Goal: Task Accomplishment & Management: Complete application form

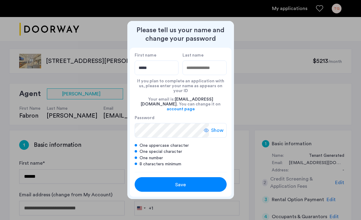
type input "*****"
click at [192, 71] on input "Last name" at bounding box center [204, 68] width 44 height 15
type input "*********"
click at [218, 127] on span "Show" at bounding box center [217, 130] width 12 height 7
click at [205, 184] on button "Save" at bounding box center [181, 184] width 92 height 15
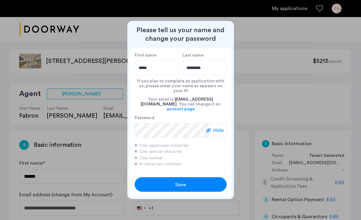
click at [196, 155] on div "One number" at bounding box center [181, 158] width 92 height 6
click at [166, 177] on button "Save" at bounding box center [181, 184] width 92 height 15
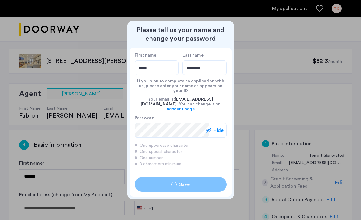
type input "*****"
type input "*********"
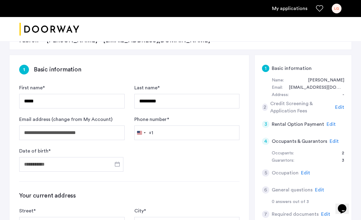
scroll to position [76, 0]
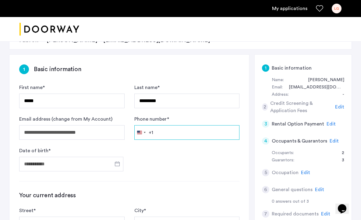
click at [176, 132] on input "Phone number *" at bounding box center [186, 132] width 105 height 15
type input "**********"
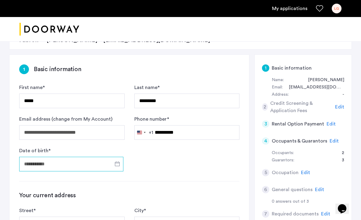
click at [96, 162] on input "Date of birth *" at bounding box center [71, 164] width 104 height 15
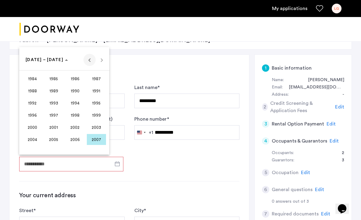
click at [88, 62] on span "Previous 24 years" at bounding box center [89, 60] width 12 height 12
click at [100, 77] on span "1963" at bounding box center [96, 78] width 19 height 11
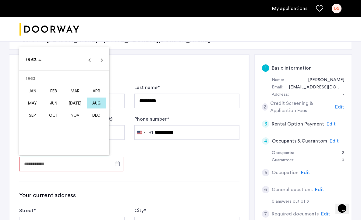
click at [36, 115] on span "SEP" at bounding box center [32, 115] width 19 height 11
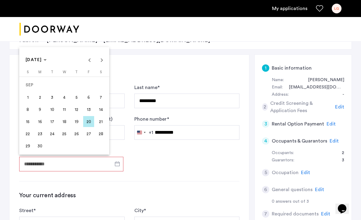
click at [75, 121] on span "19" at bounding box center [76, 121] width 11 height 11
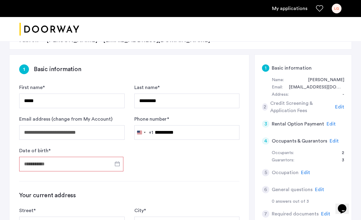
type input "**********"
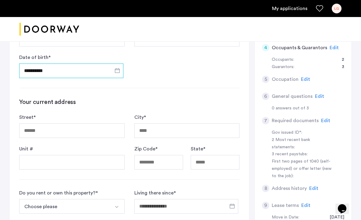
scroll to position [168, 0]
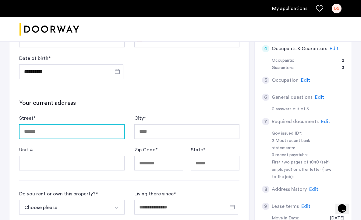
click at [106, 134] on input "Street *" at bounding box center [71, 132] width 105 height 15
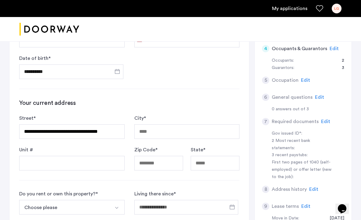
type input "**********"
type input "********"
type input "*****"
type input "**"
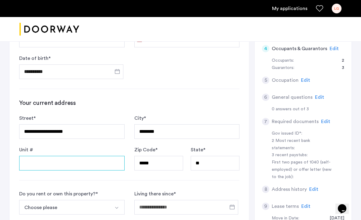
click at [92, 163] on input "Unit #" at bounding box center [71, 163] width 105 height 15
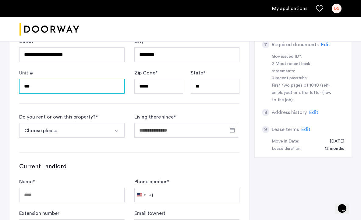
scroll to position [246, 0]
type input "***"
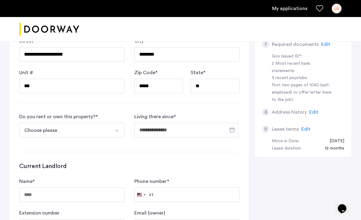
click at [99, 132] on button "Choose please" at bounding box center [64, 130] width 91 height 15
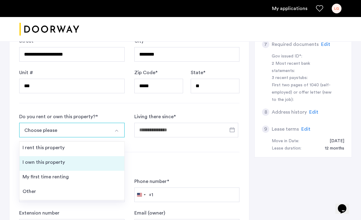
click at [90, 162] on li "I own this property" at bounding box center [71, 163] width 105 height 15
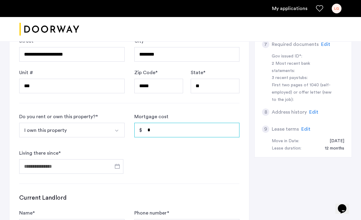
click at [168, 131] on input "*" at bounding box center [186, 130] width 105 height 15
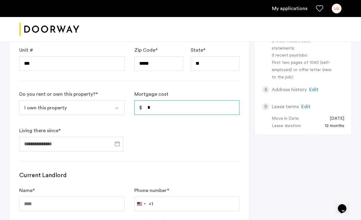
scroll to position [268, 0]
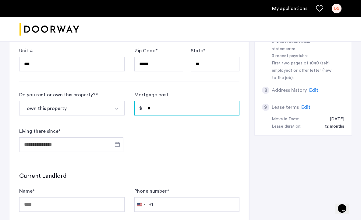
type input "*"
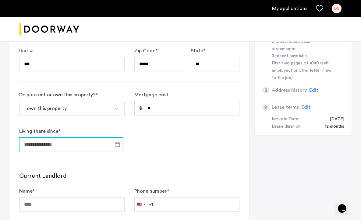
click at [97, 146] on input "Living there since *" at bounding box center [71, 145] width 104 height 15
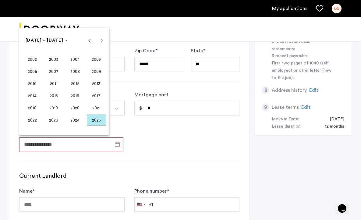
click at [33, 61] on span "2002" at bounding box center [32, 59] width 19 height 11
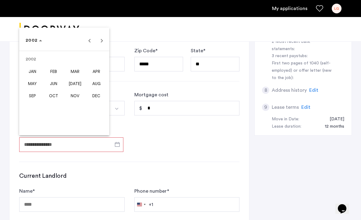
click at [55, 71] on span "FEB" at bounding box center [53, 71] width 19 height 11
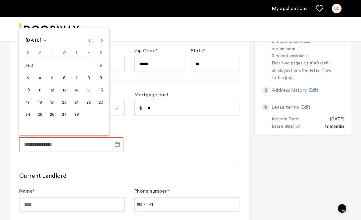
click at [43, 77] on span "4" at bounding box center [39, 77] width 11 height 11
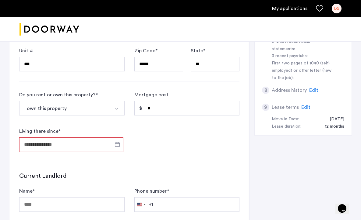
type input "**********"
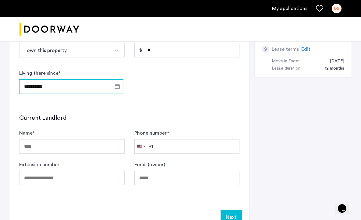
scroll to position [326, 0]
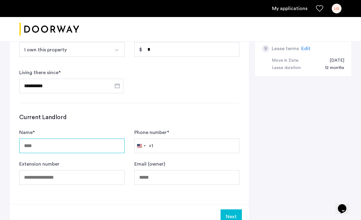
click at [112, 150] on input "Name *" at bounding box center [71, 146] width 105 height 15
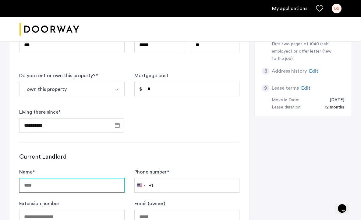
scroll to position [273, 0]
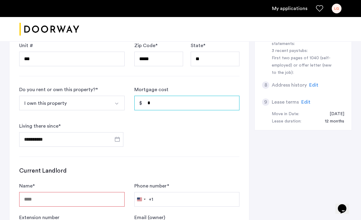
click at [151, 103] on input "*" at bounding box center [186, 103] width 105 height 15
click at [166, 142] on form "**********" at bounding box center [129, 116] width 220 height 61
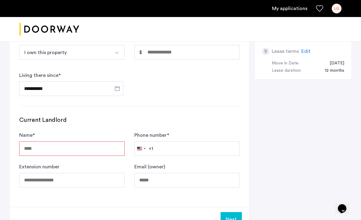
scroll to position [333, 0]
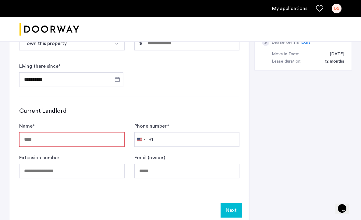
click at [104, 141] on input "Name *" at bounding box center [71, 139] width 105 height 15
type input "**********"
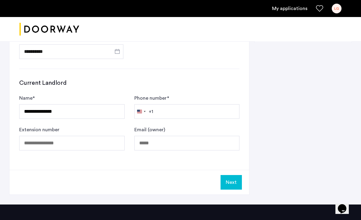
scroll to position [360, 0]
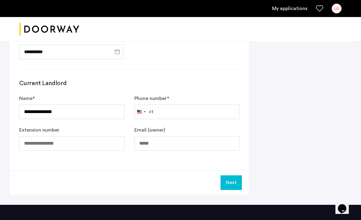
click at [239, 185] on button "Next" at bounding box center [230, 183] width 21 height 15
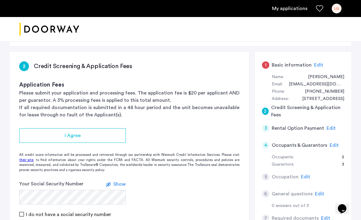
scroll to position [78, 0]
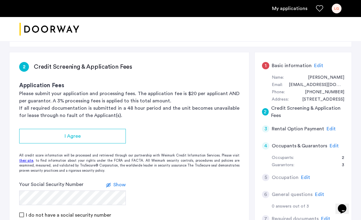
click at [317, 63] on span "Edit" at bounding box center [318, 65] width 9 height 5
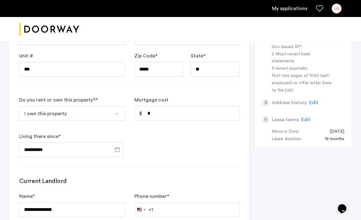
scroll to position [261, 0]
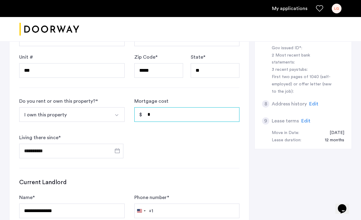
click at [171, 116] on input "*" at bounding box center [186, 114] width 105 height 15
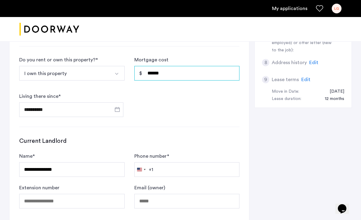
scroll to position [303, 0]
type input "******"
click at [190, 139] on h3 "Current Landlord" at bounding box center [129, 141] width 220 height 9
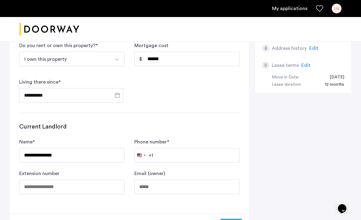
scroll to position [315, 0]
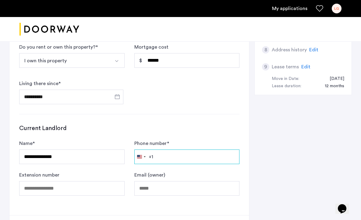
click at [168, 158] on input "Phone number *" at bounding box center [186, 157] width 105 height 15
type input "**********"
click at [194, 133] on div "**********" at bounding box center [129, 160] width 220 height 72
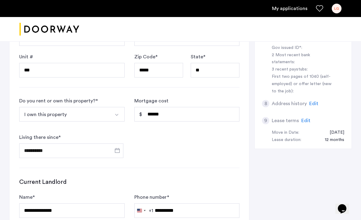
scroll to position [255, 0]
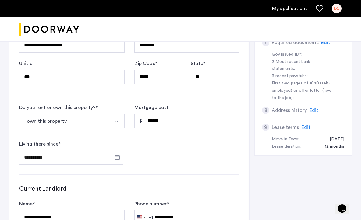
click at [105, 118] on button "I own this property" at bounding box center [64, 121] width 91 height 15
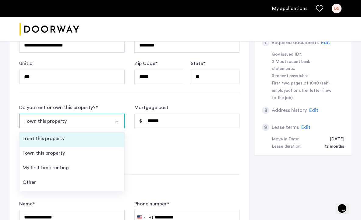
click at [97, 142] on li "I rent this property" at bounding box center [71, 140] width 105 height 15
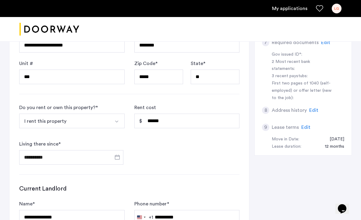
click at [102, 124] on button "I rent this property" at bounding box center [64, 121] width 91 height 15
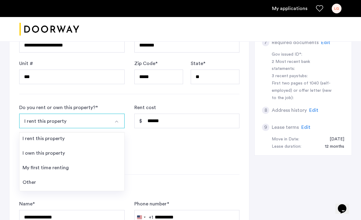
click at [93, 154] on li "I own this property" at bounding box center [71, 154] width 105 height 15
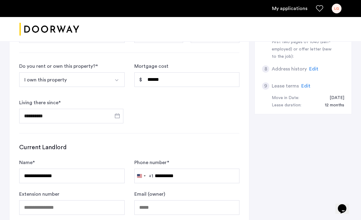
scroll to position [297, 0]
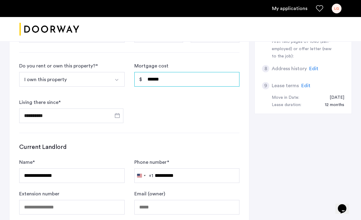
click at [175, 77] on input "******" at bounding box center [186, 79] width 105 height 15
type input "*"
type input "*****"
click at [196, 102] on form "**********" at bounding box center [129, 92] width 220 height 61
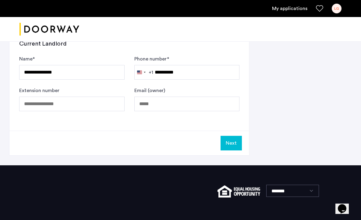
scroll to position [415, 0]
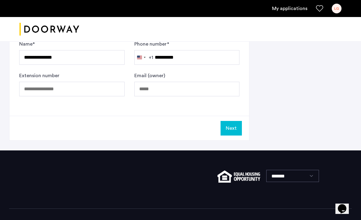
click at [227, 128] on button "Next" at bounding box center [230, 128] width 21 height 15
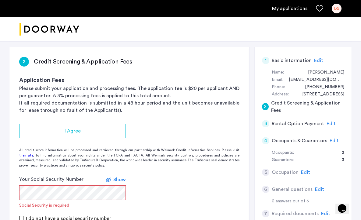
scroll to position [84, 0]
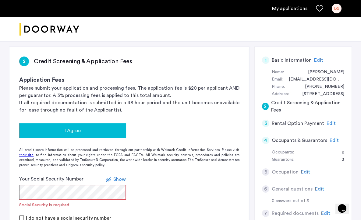
click at [114, 132] on div "I Agree" at bounding box center [72, 130] width 97 height 7
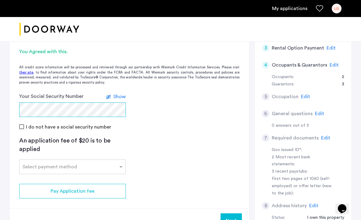
scroll to position [160, 0]
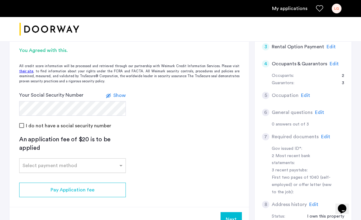
click at [113, 163] on div at bounding box center [72, 163] width 106 height 7
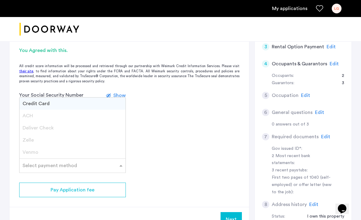
click at [65, 101] on div "Credit Card" at bounding box center [72, 104] width 106 height 12
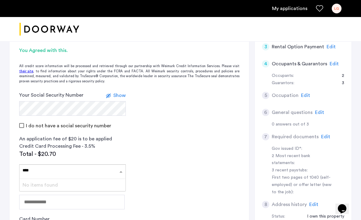
type input "****"
click at [165, 135] on app-credit-screening "2 Credit Screening & Application Fees Application Fees Please submit your appli…" at bounding box center [129, 155] width 240 height 371
click at [81, 173] on div at bounding box center [72, 170] width 106 height 7
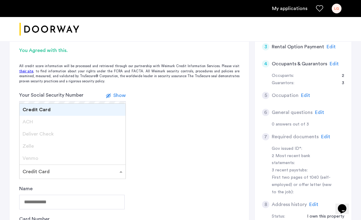
click at [203, 151] on app-credit-screening "2 Credit Screening & Application Fees Application Fees Please submit your appli…" at bounding box center [129, 155] width 240 height 371
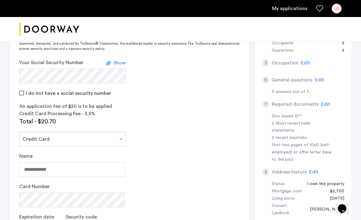
scroll to position [195, 0]
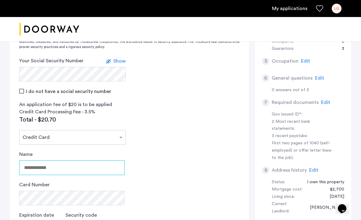
click at [92, 174] on input "Name" at bounding box center [71, 168] width 105 height 15
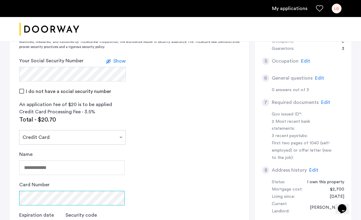
click at [72, 197] on div "Card Number" at bounding box center [71, 193] width 105 height 24
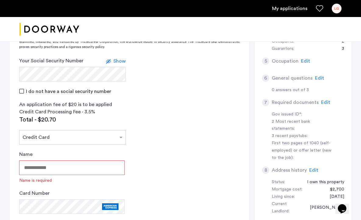
click at [156, 202] on app-credit-screening "2 Credit Screening & Application Fees Application Fees Please submit your appli…" at bounding box center [129, 126] width 240 height 380
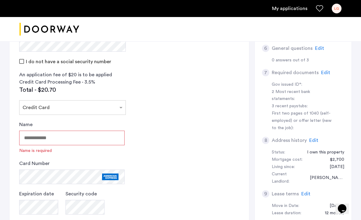
scroll to position [234, 0]
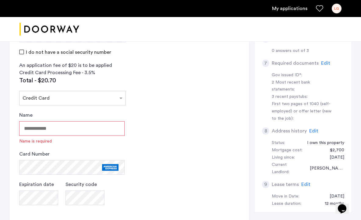
click at [73, 130] on input "Name" at bounding box center [71, 128] width 105 height 15
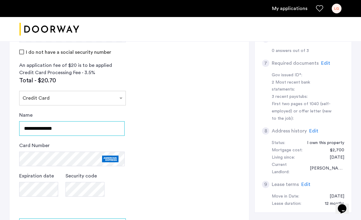
type input "**********"
click at [177, 133] on app-credit-screening "2 Credit Screening & Application Fees Application Fees Please submit your appli…" at bounding box center [129, 81] width 240 height 371
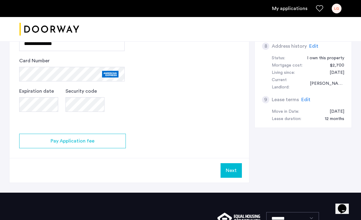
scroll to position [319, 0]
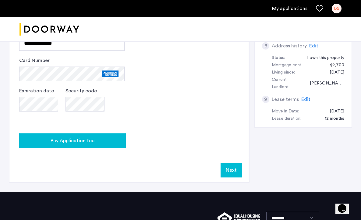
click at [117, 139] on div "Pay Application fee" at bounding box center [72, 140] width 97 height 7
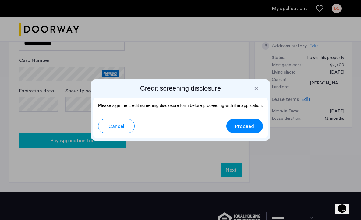
scroll to position [0, 0]
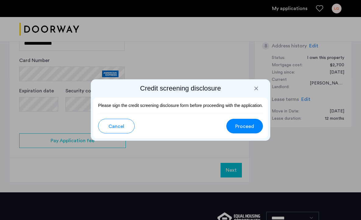
click at [244, 127] on span "Proceed" at bounding box center [244, 126] width 19 height 7
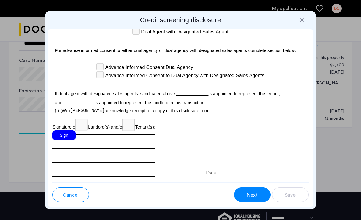
scroll to position [2014, 0]
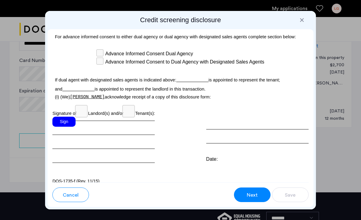
click at [68, 117] on div "Sign" at bounding box center [63, 122] width 23 height 10
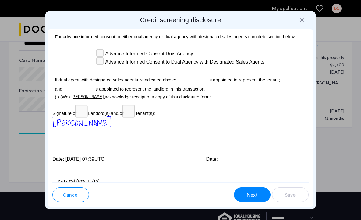
click at [254, 195] on span "Next" at bounding box center [252, 195] width 11 height 7
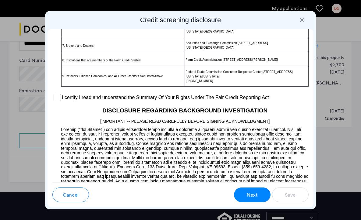
scroll to position [533, 0]
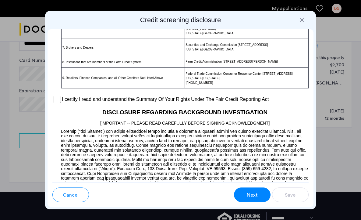
click at [86, 103] on label "I certify I read and understand the Summary Of Your Rights Under The Fair Credi…" at bounding box center [165, 99] width 207 height 7
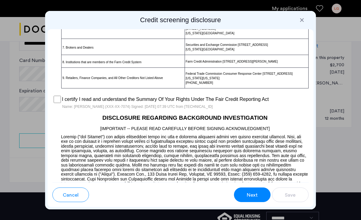
click at [260, 195] on button "Next" at bounding box center [252, 195] width 37 height 15
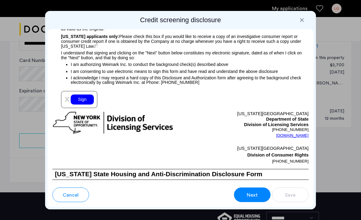
scroll to position [785, 0]
click at [87, 104] on div "Sign" at bounding box center [82, 100] width 23 height 10
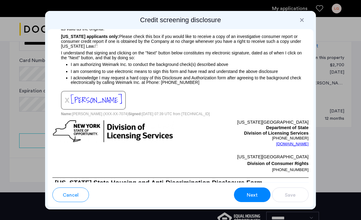
click at [246, 194] on div "Next" at bounding box center [252, 195] width 12 height 7
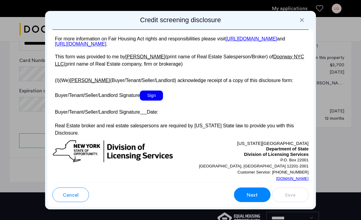
scroll to position [1265, 0]
click at [147, 100] on span "Sign" at bounding box center [151, 95] width 23 height 10
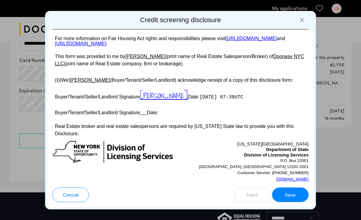
click at [291, 197] on span "Save" at bounding box center [290, 195] width 11 height 7
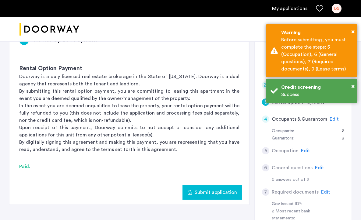
scroll to position [107, 0]
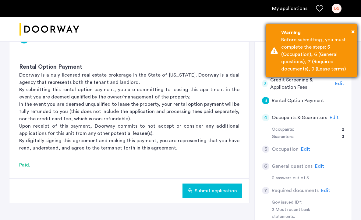
click at [351, 31] on div "Warning" at bounding box center [317, 32] width 72 height 7
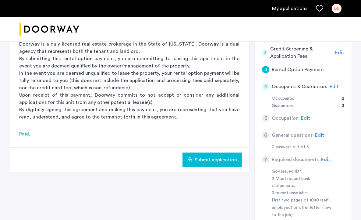
scroll to position [137, 0]
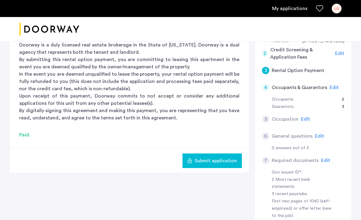
click at [304, 119] on span "Edit" at bounding box center [305, 119] width 9 height 5
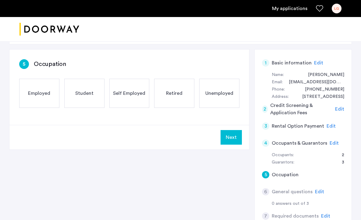
scroll to position [79, 0]
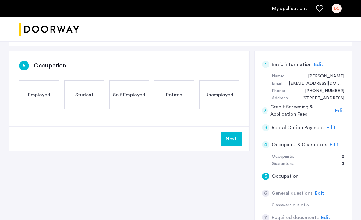
click at [49, 100] on div "Employed" at bounding box center [39, 94] width 40 height 29
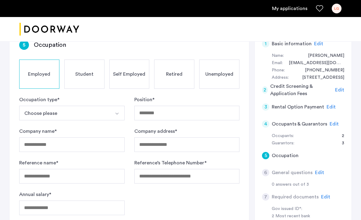
scroll to position [100, 0]
click at [63, 114] on button "Choose please" at bounding box center [64, 113] width 91 height 15
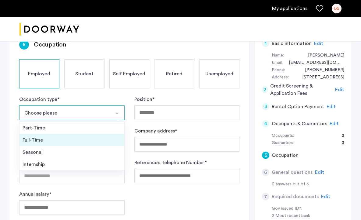
click at [58, 139] on div "Full-Time" at bounding box center [72, 140] width 99 height 7
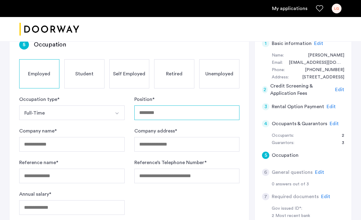
click at [162, 111] on input "Position *" at bounding box center [186, 113] width 105 height 15
type input "********"
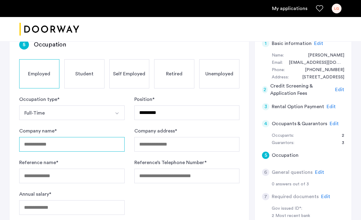
click at [89, 141] on input "Company name *" at bounding box center [71, 144] width 105 height 15
paste input "**********"
type input "**********"
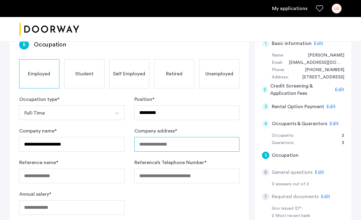
click at [161, 143] on input "Company address *" at bounding box center [186, 144] width 105 height 15
type input "**********"
click at [127, 161] on form "**********" at bounding box center [129, 171] width 220 height 151
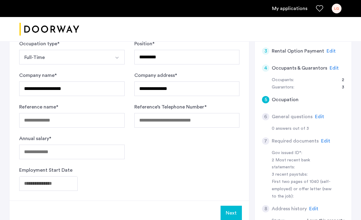
scroll to position [156, 0]
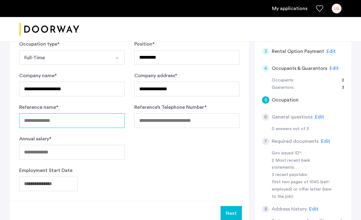
click at [85, 123] on input "Reference name *" at bounding box center [71, 121] width 105 height 15
type input "*"
type input "**********"
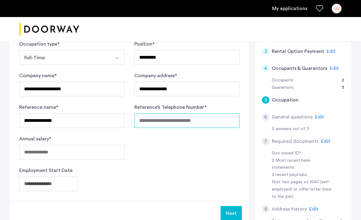
click at [154, 122] on input "Reference’s Telephone Number *" at bounding box center [186, 121] width 105 height 15
type input "**********"
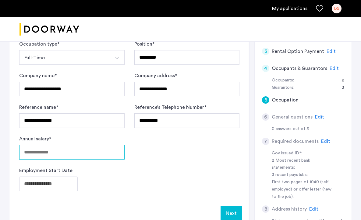
click at [109, 155] on input "Annual salary *" at bounding box center [71, 152] width 105 height 15
type input "*******"
click at [149, 200] on div "**********" at bounding box center [129, 88] width 240 height 226
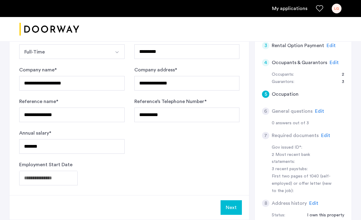
scroll to position [163, 0]
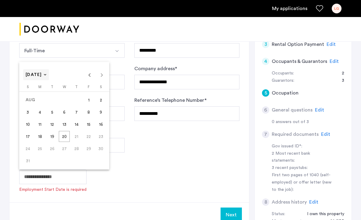
click at [47, 77] on span "[DATE]" at bounding box center [36, 74] width 21 height 5
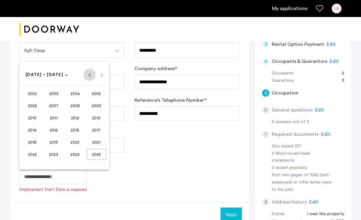
click at [85, 79] on span "Previous 24 years" at bounding box center [89, 75] width 12 height 12
click at [76, 128] on span "1992" at bounding box center [74, 130] width 19 height 11
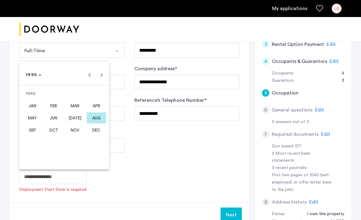
click at [34, 111] on span "JAN" at bounding box center [32, 105] width 19 height 11
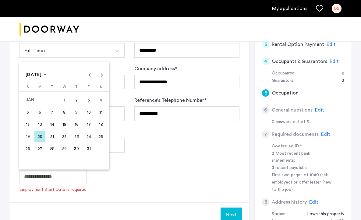
click at [67, 102] on span "1" at bounding box center [64, 100] width 11 height 11
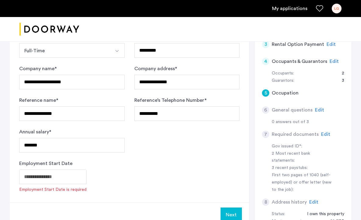
type input "**********"
click at [148, 156] on form "**********" at bounding box center [129, 108] width 220 height 151
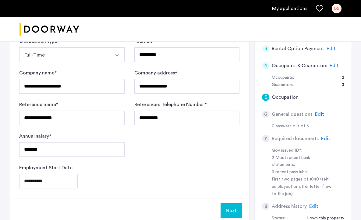
scroll to position [158, 0]
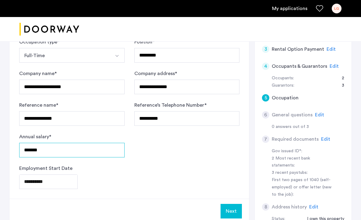
drag, startPoint x: 35, startPoint y: 151, endPoint x: 52, endPoint y: 151, distance: 16.4
click at [52, 151] on input "*******" at bounding box center [71, 150] width 105 height 15
click at [183, 159] on form "**********" at bounding box center [129, 113] width 220 height 151
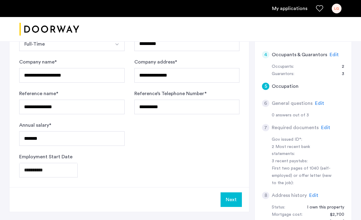
scroll to position [187, 0]
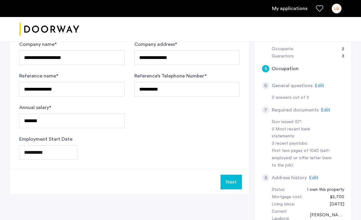
click at [226, 179] on button "Next" at bounding box center [230, 182] width 21 height 15
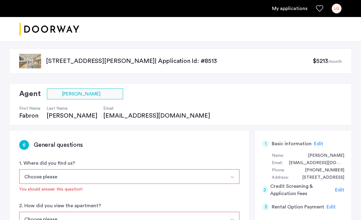
click at [181, 174] on button "Choose please" at bounding box center [122, 177] width 206 height 15
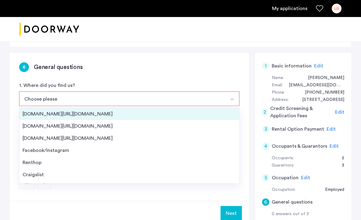
click at [131, 117] on div "[DOMAIN_NAME][URL][DOMAIN_NAME]" at bounding box center [129, 114] width 213 height 7
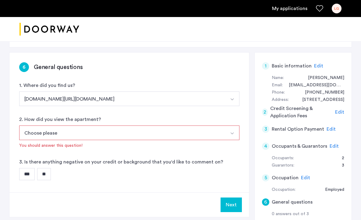
click at [121, 133] on button "Choose please" at bounding box center [122, 133] width 206 height 15
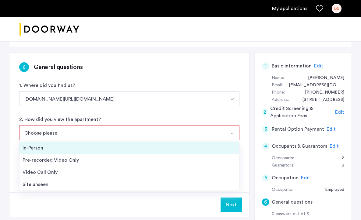
click at [116, 148] on div "In-Person" at bounding box center [129, 148] width 213 height 7
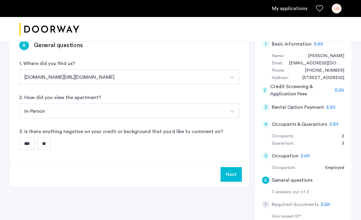
scroll to position [100, 0]
click at [56, 142] on div "*** **" at bounding box center [129, 144] width 220 height 12
click at [51, 143] on input "**" at bounding box center [44, 144] width 14 height 12
click at [233, 174] on button "Next" at bounding box center [230, 174] width 21 height 15
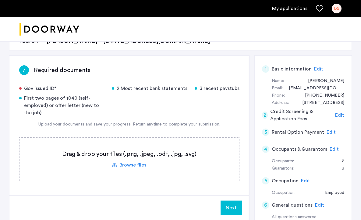
scroll to position [74, 0]
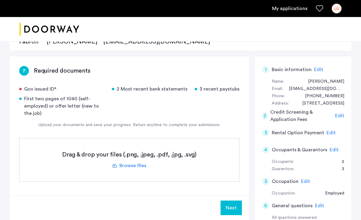
click at [140, 165] on label at bounding box center [128, 160] width 219 height 43
click at [0, 0] on input "file" at bounding box center [0, 0] width 0 height 0
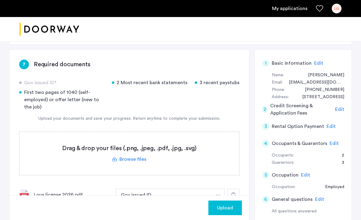
scroll to position [80, 0]
click at [135, 159] on label at bounding box center [128, 153] width 219 height 43
click at [0, 0] on input "file" at bounding box center [0, 0] width 0 height 0
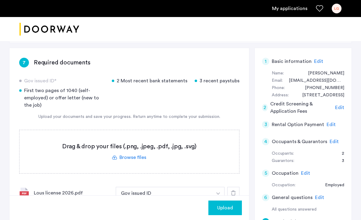
scroll to position [81, 0]
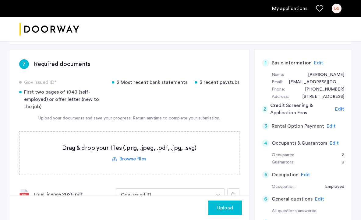
click at [142, 157] on label at bounding box center [128, 153] width 219 height 43
click at [0, 0] on input "file" at bounding box center [0, 0] width 0 height 0
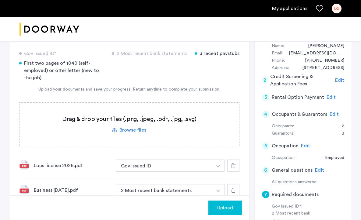
scroll to position [106, 0]
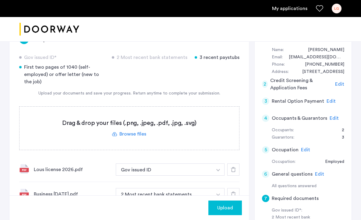
click at [148, 139] on label at bounding box center [128, 128] width 219 height 43
click at [0, 0] on input "file" at bounding box center [0, 0] width 0 height 0
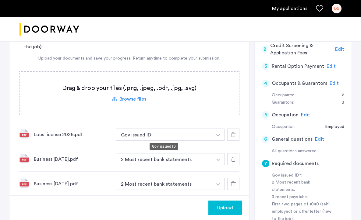
scroll to position [142, 0]
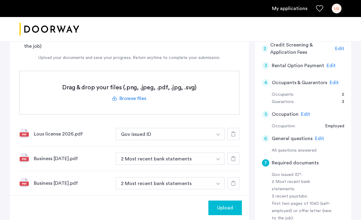
click at [142, 104] on label at bounding box center [128, 92] width 219 height 43
click at [0, 0] on input "file" at bounding box center [0, 0] width 0 height 0
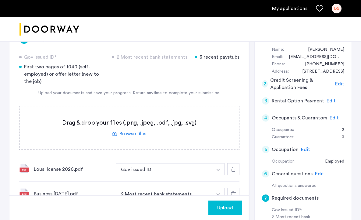
scroll to position [106, 0]
click at [129, 134] on label at bounding box center [128, 128] width 219 height 43
click at [0, 0] on input "file" at bounding box center [0, 0] width 0 height 0
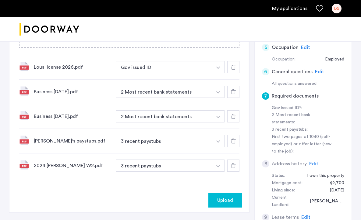
scroll to position [209, 0]
click at [219, 73] on button "button" at bounding box center [218, 67] width 12 height 12
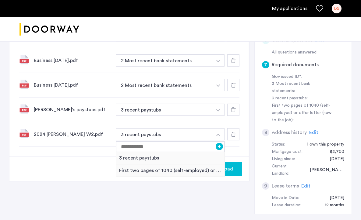
scroll to position [241, 0]
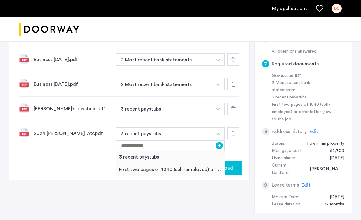
click at [246, 148] on div "7 Required documents Gov issued ID* 2 Most recent bank statements 3 recent pays…" at bounding box center [129, 23] width 240 height 266
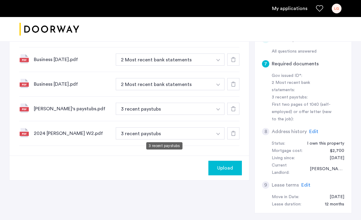
click at [201, 138] on button "3 recent paystubs" at bounding box center [164, 134] width 97 height 12
click at [232, 133] on icon at bounding box center [233, 133] width 5 height 5
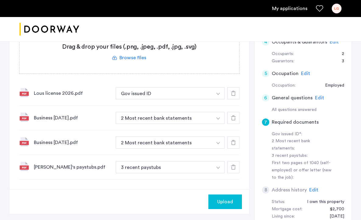
scroll to position [274, 0]
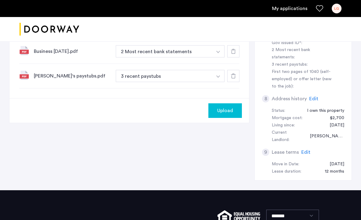
click at [231, 114] on span "Upload" at bounding box center [225, 110] width 16 height 7
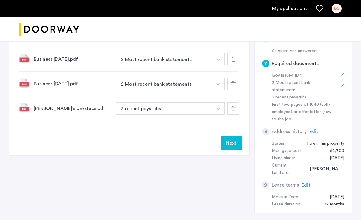
scroll to position [242, 0]
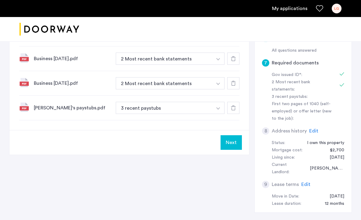
click at [237, 140] on button "Next" at bounding box center [230, 142] width 21 height 15
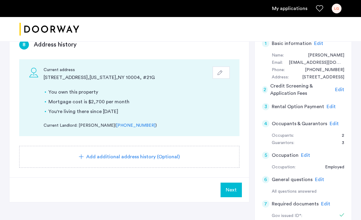
scroll to position [102, 0]
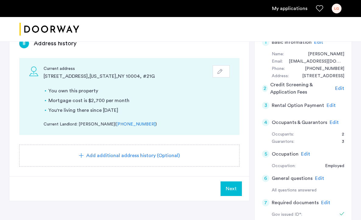
click at [230, 191] on span "Next" at bounding box center [231, 188] width 11 height 7
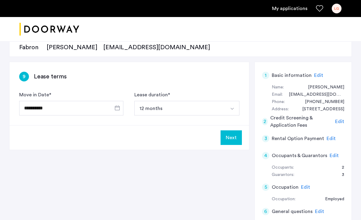
scroll to position [59, 0]
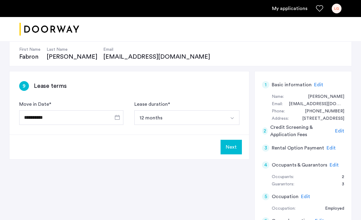
click at [226, 116] on button "Select option" at bounding box center [232, 118] width 15 height 15
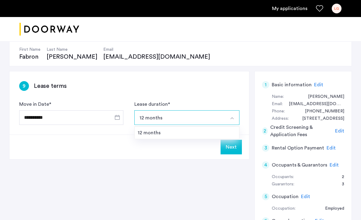
click at [231, 88] on div "9 Lease terms" at bounding box center [129, 86] width 220 height 10
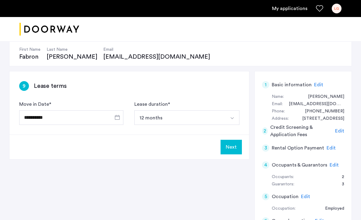
click at [234, 145] on button "Next" at bounding box center [230, 147] width 21 height 15
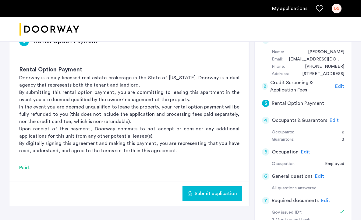
scroll to position [104, 0]
